Goal: Information Seeking & Learning: Learn about a topic

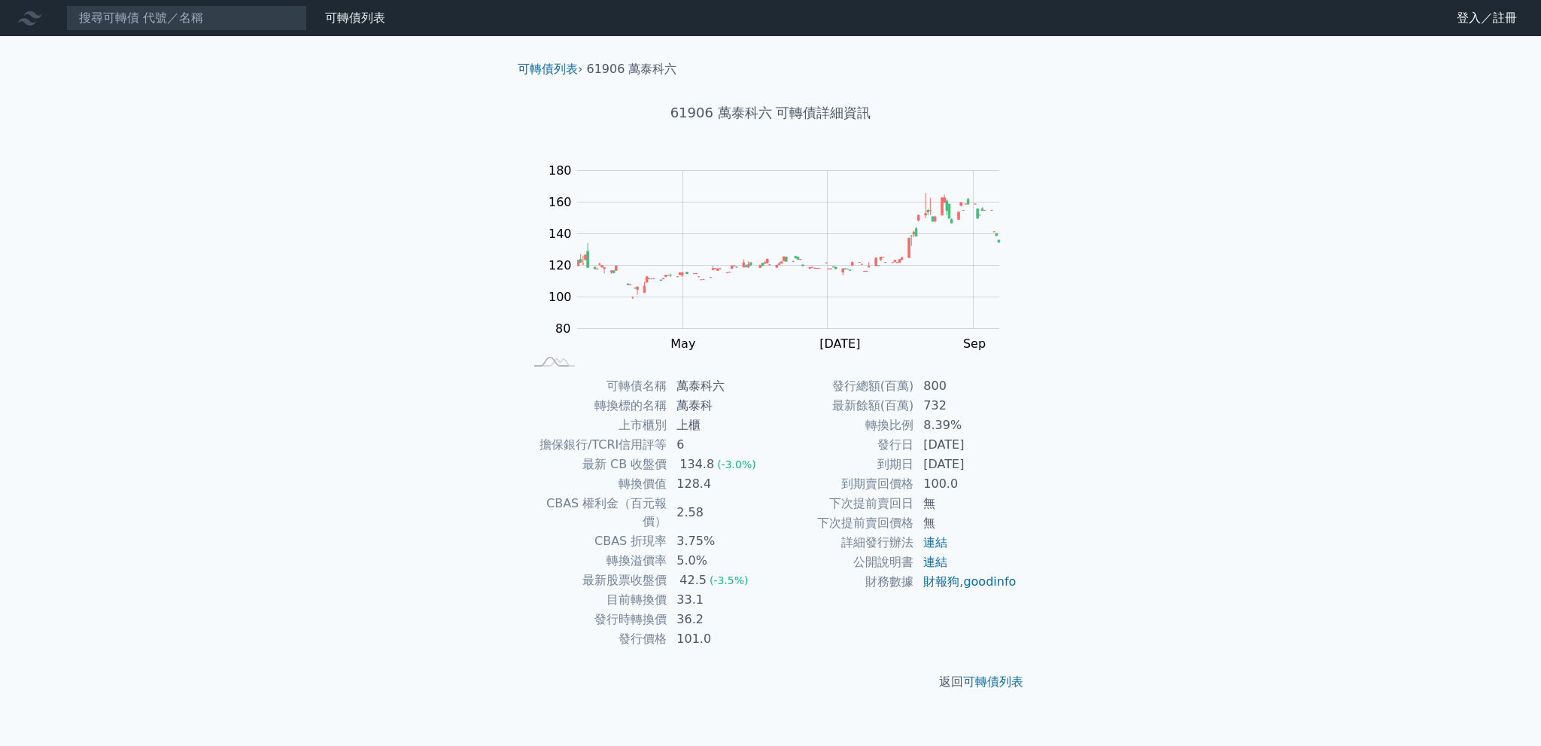
click at [998, 468] on td "[DATE]" at bounding box center [965, 465] width 103 height 20
drag, startPoint x: 996, startPoint y: 467, endPoint x: 898, endPoint y: 439, distance: 102.6
click at [900, 439] on tbody "發行總額(百萬) 800 最新餘額(百萬) 732 轉換比例 8.39% 發行日 [DATE] 到期日 [DATE] 到期賣回價格 100.0 下次提前賣回日…" at bounding box center [894, 483] width 247 height 215
click at [893, 439] on td "發行日" at bounding box center [843, 445] width 144 height 20
click at [970, 466] on td "[DATE]" at bounding box center [965, 465] width 103 height 20
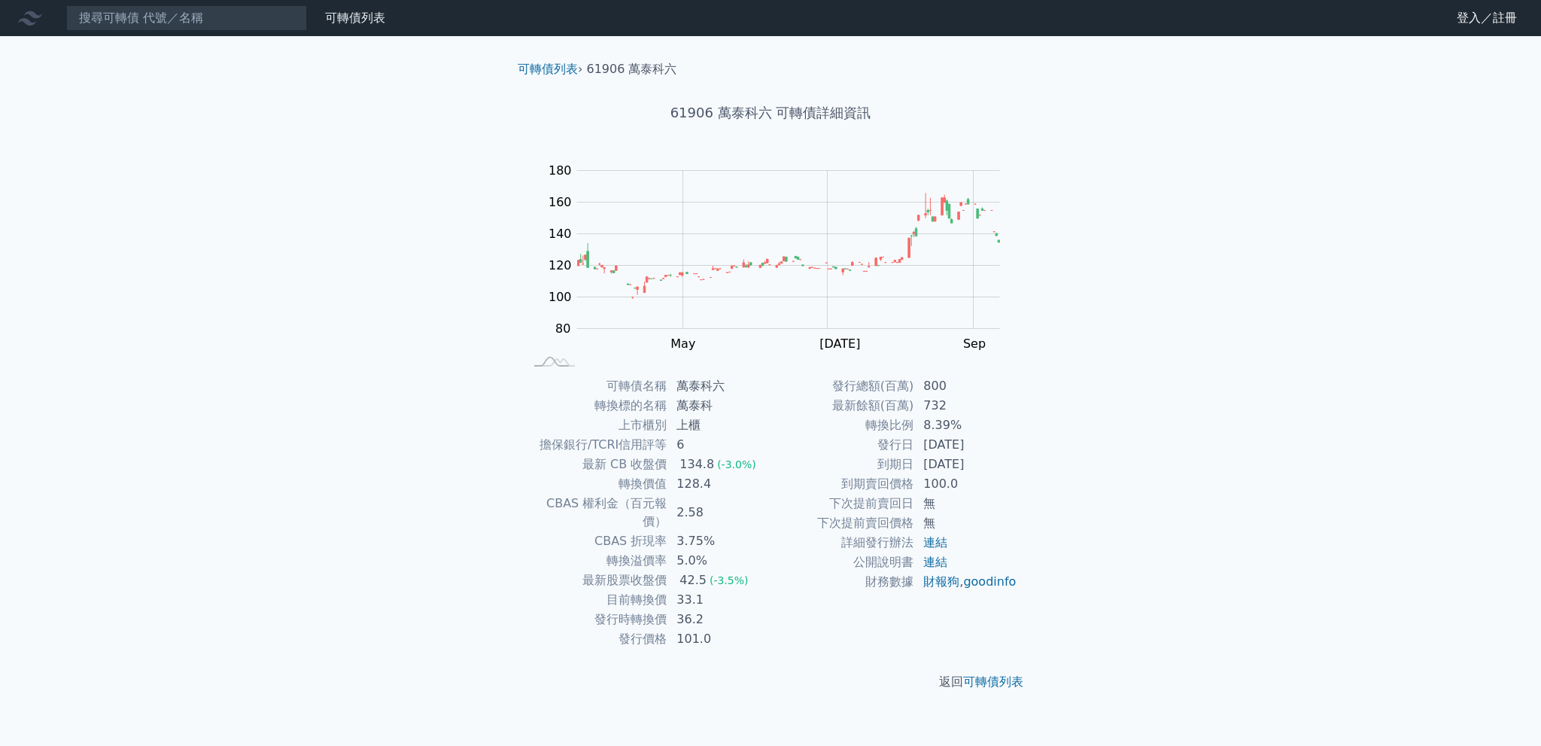
drag, startPoint x: 996, startPoint y: 463, endPoint x: 818, endPoint y: 397, distance: 190.2
click at [819, 397] on tbody "發行總額(百萬) 800 最新餘額(百萬) 732 轉換比例 8.39% 發行日 [DATE] 到期日 [DATE] 到期賣回價格 100.0 下次提前賣回日…" at bounding box center [894, 483] width 247 height 215
click at [818, 397] on td "最新餘額(百萬)" at bounding box center [843, 406] width 144 height 20
click at [1001, 242] on g "Zoom Out 100 40 60 80 100 120 140 160 180 200 L Mar May [DATE] Sep Nov 開: 136.2…" at bounding box center [776, 271] width 493 height 222
click at [841, 269] on rect "Chart" at bounding box center [788, 250] width 423 height 158
